Goal: Communication & Community: Answer question/provide support

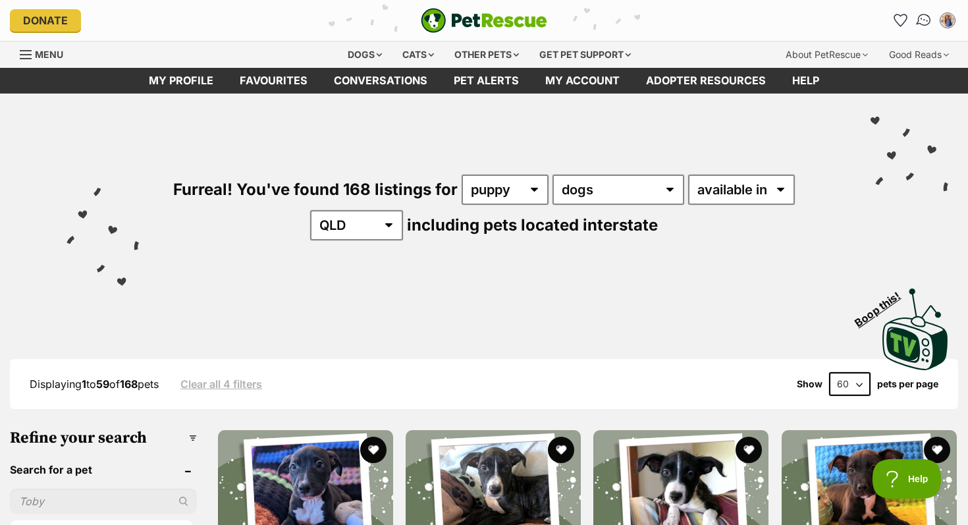
click at [917, 20] on img "Conversations" at bounding box center [925, 20] width 18 height 17
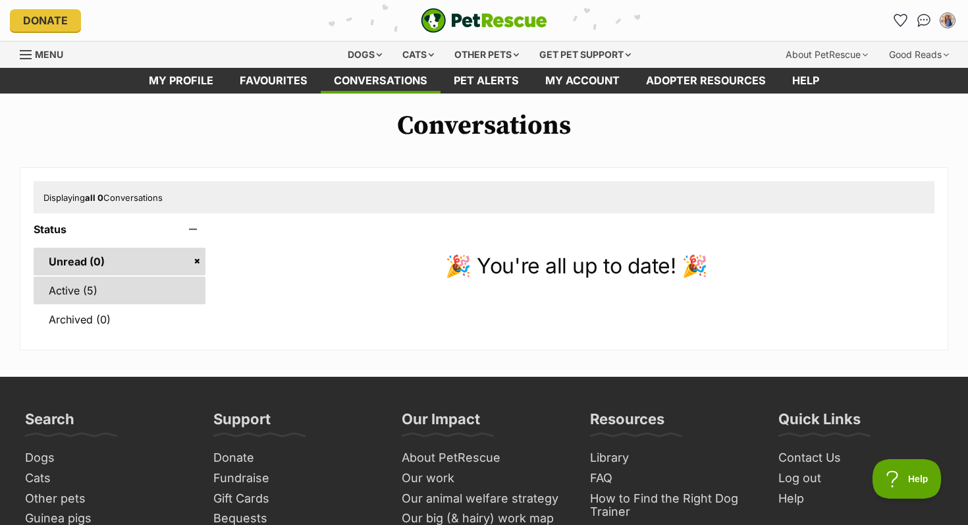
click at [107, 282] on link "Active (5)" at bounding box center [120, 291] width 172 height 28
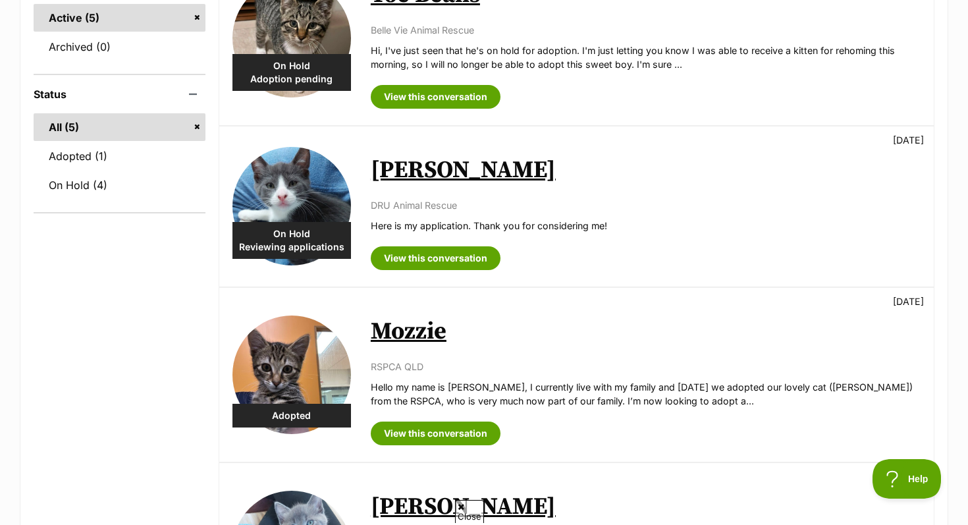
scroll to position [287, 0]
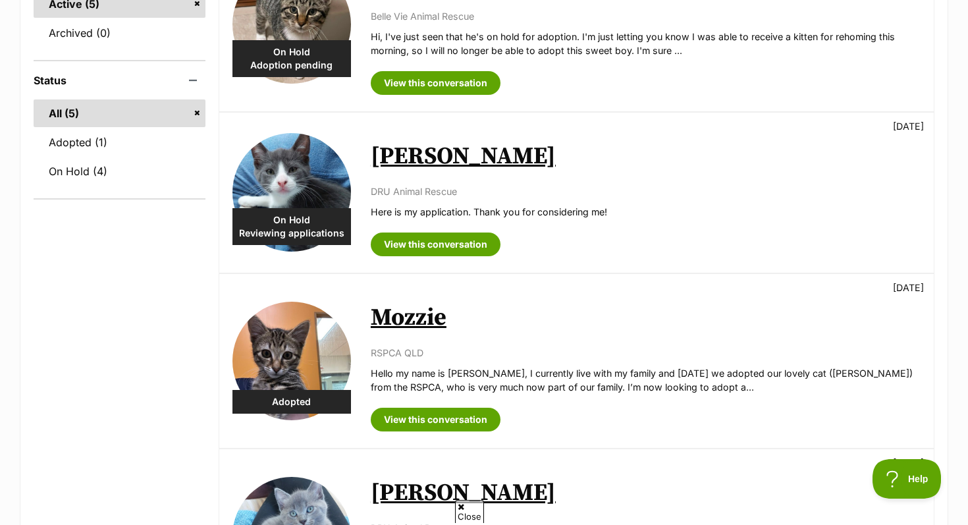
click at [435, 261] on div "On Hold Reviewing applications Vinnie 4 days ago DRU Animal Rescue Here is my a…" at bounding box center [576, 193] width 715 height 160
click at [431, 243] on link "View this conversation" at bounding box center [436, 245] width 130 height 24
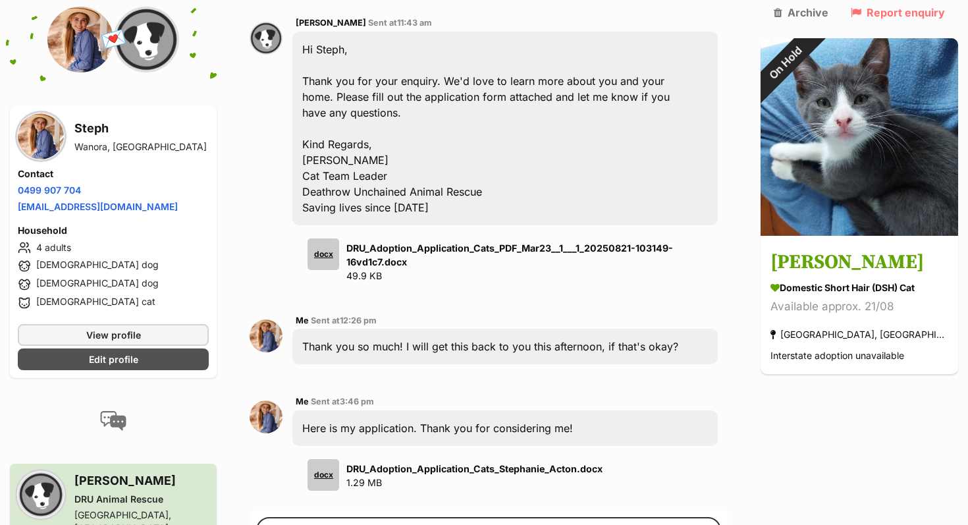
scroll to position [701, 0]
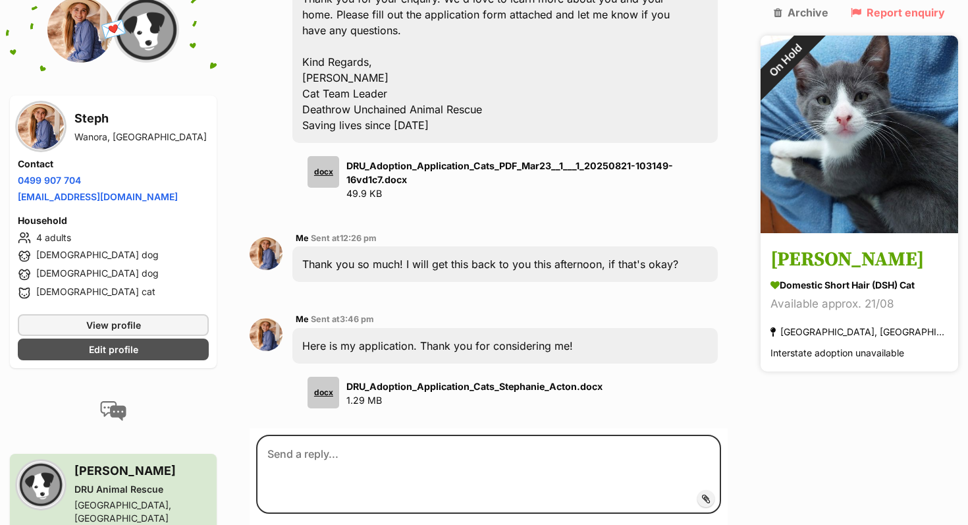
click at [850, 246] on h3 "Vinnie" at bounding box center [860, 261] width 178 height 30
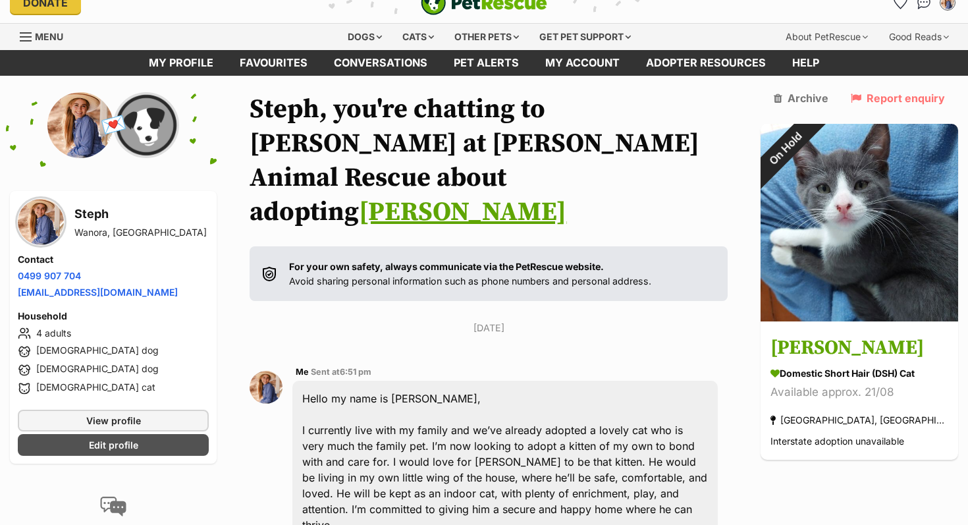
scroll to position [0, 0]
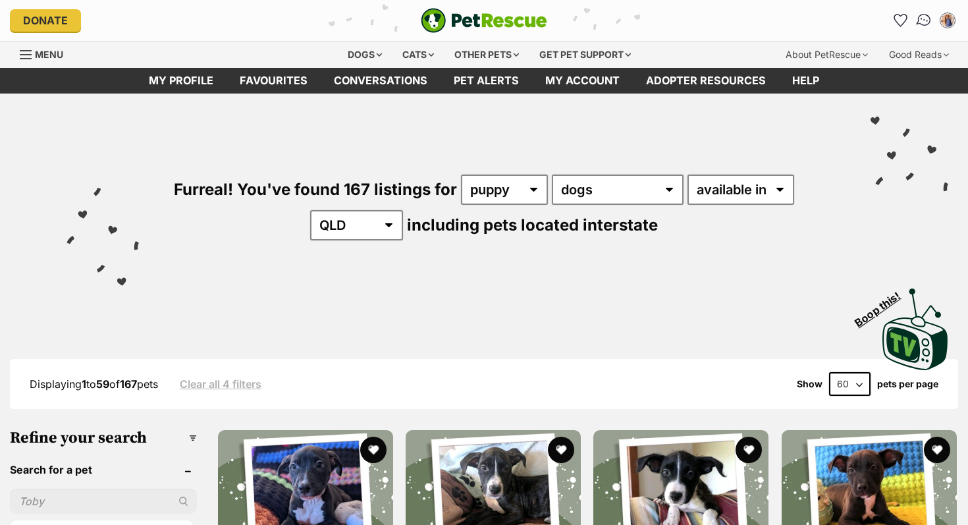
click at [929, 20] on img "Conversations" at bounding box center [925, 20] width 18 height 17
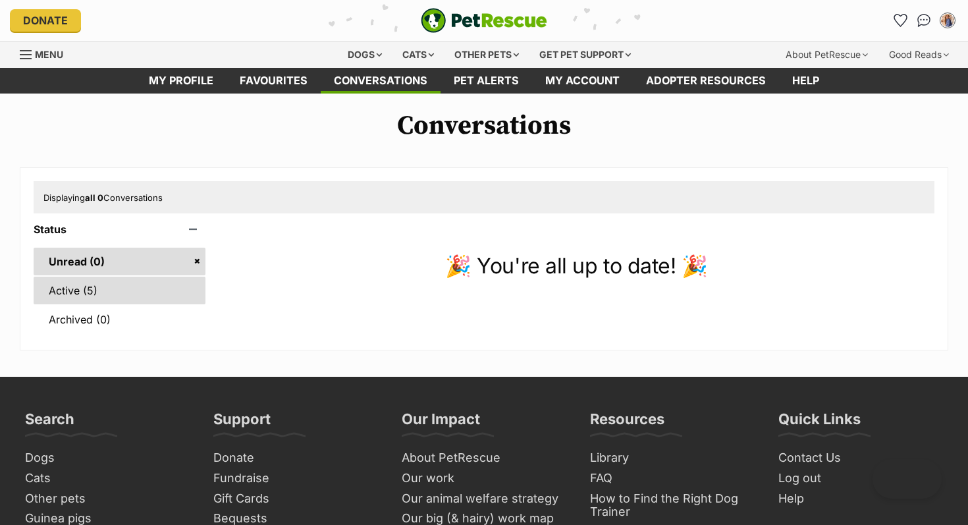
click at [121, 288] on link "Active (5)" at bounding box center [120, 291] width 172 height 28
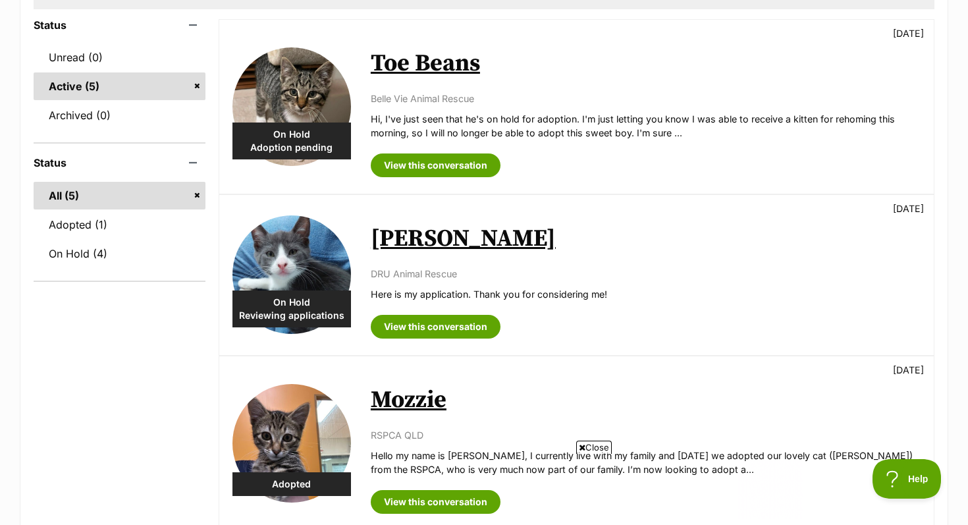
scroll to position [206, 0]
